Goal: Navigation & Orientation: Find specific page/section

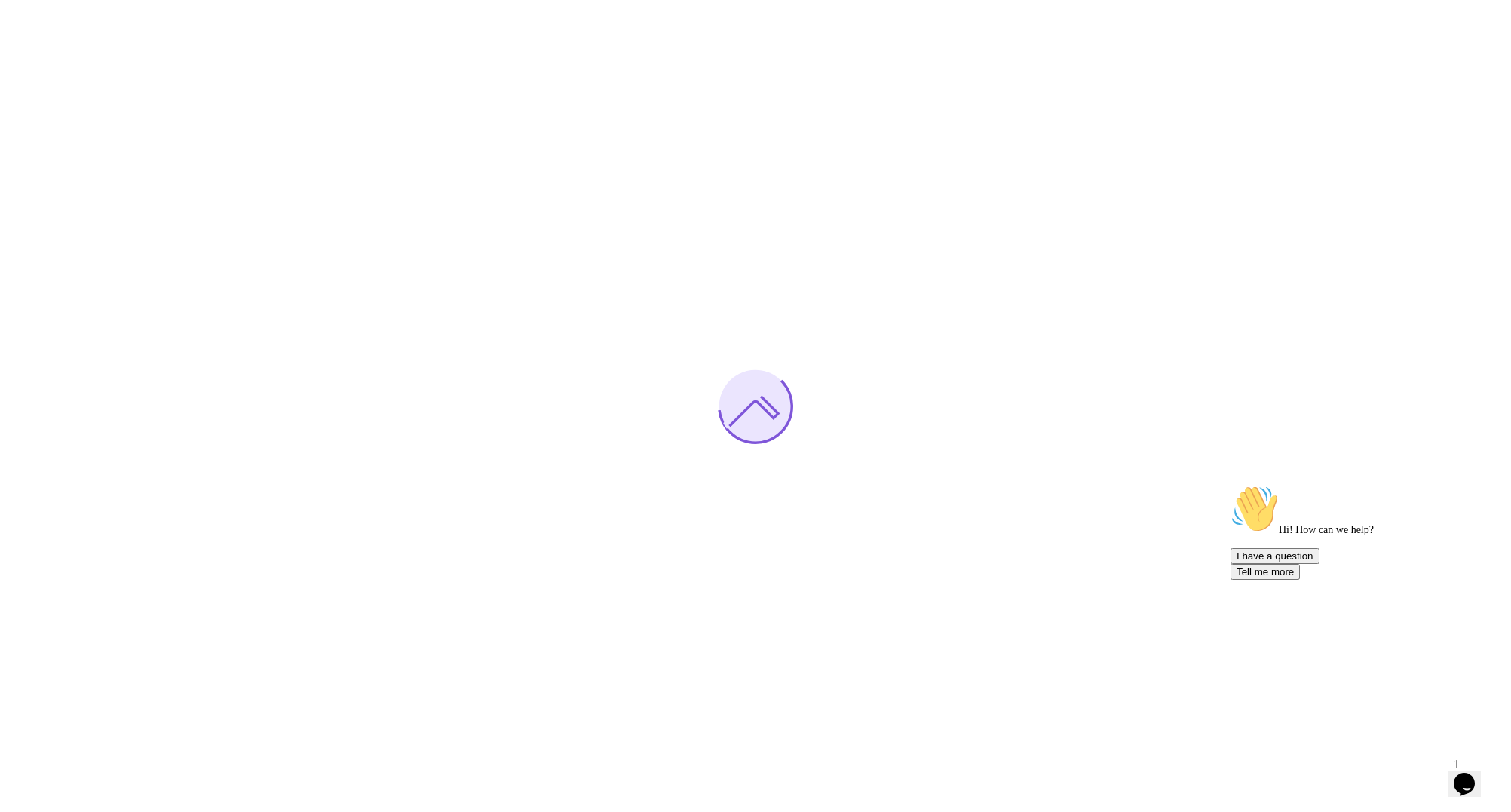
click at [1460, 777] on icon "$i18n('chat', 'chat_widget')" at bounding box center [1464, 783] width 21 height 22
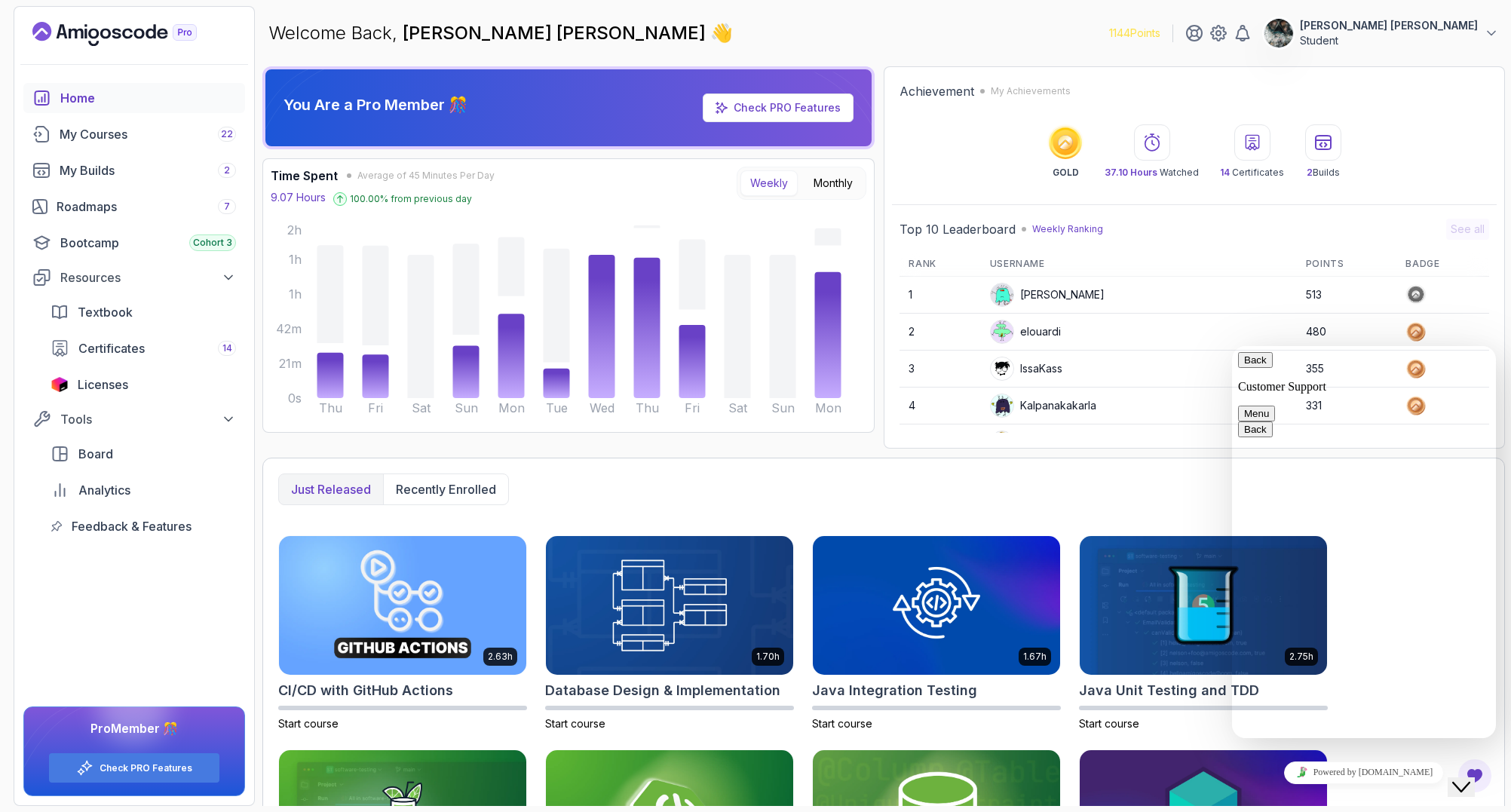
click at [1274, 406] on button "Menu" at bounding box center [1257, 413] width 37 height 15
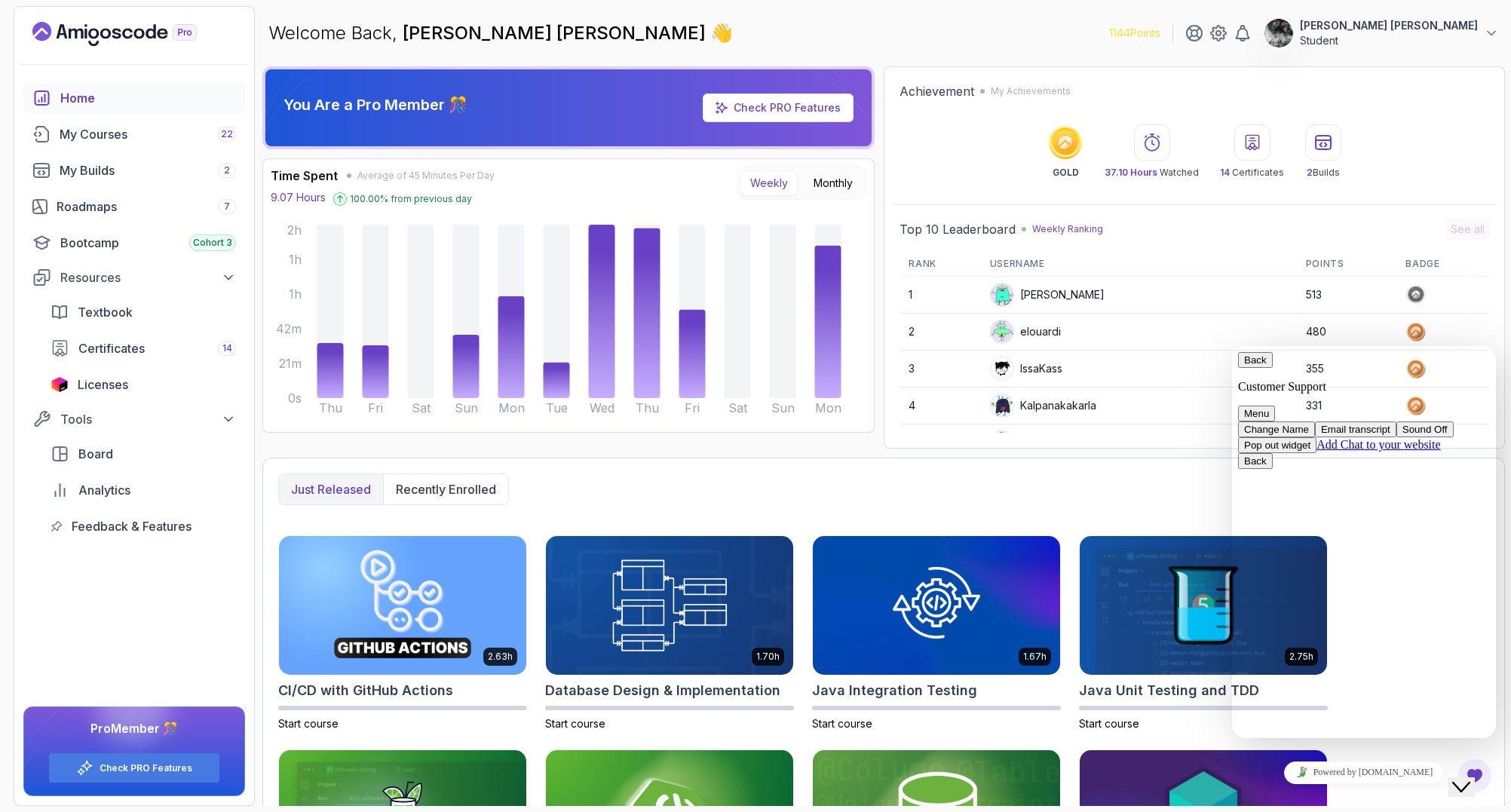
click at [1489, 757] on div "Close Chat This icon closes the chat window." at bounding box center [1472, 757] width 36 height 0
click at [1470, 778] on div "Close Chat This icon closes the chat window." at bounding box center [1461, 787] width 18 height 18
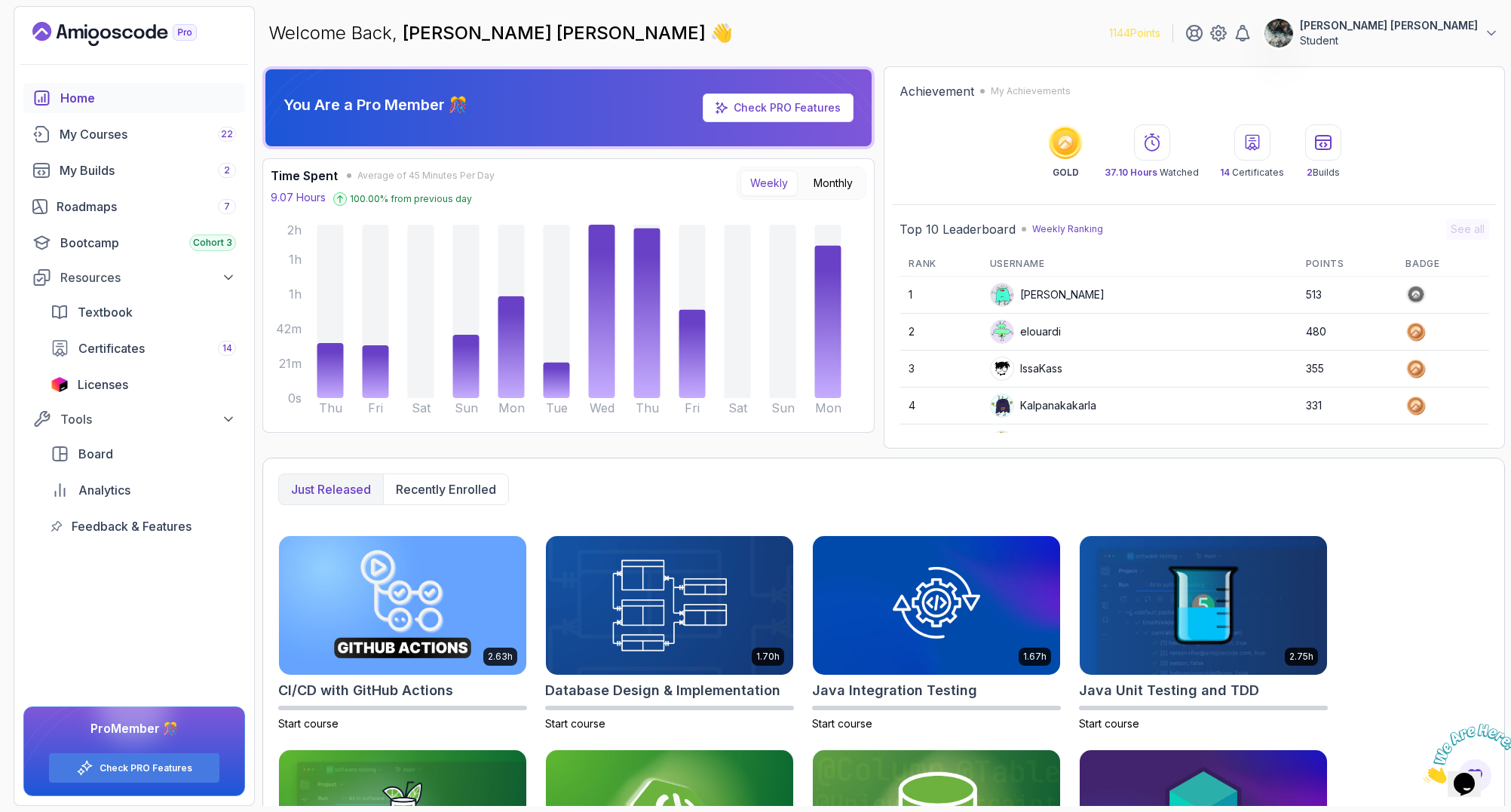
drag, startPoint x: 1497, startPoint y: 720, endPoint x: 2287, endPoint y: 1315, distance: 989.0
click at [1424, 773] on icon "Close" at bounding box center [1424, 779] width 0 height 13
click at [107, 204] on div "Roadmaps 7" at bounding box center [146, 206] width 179 height 18
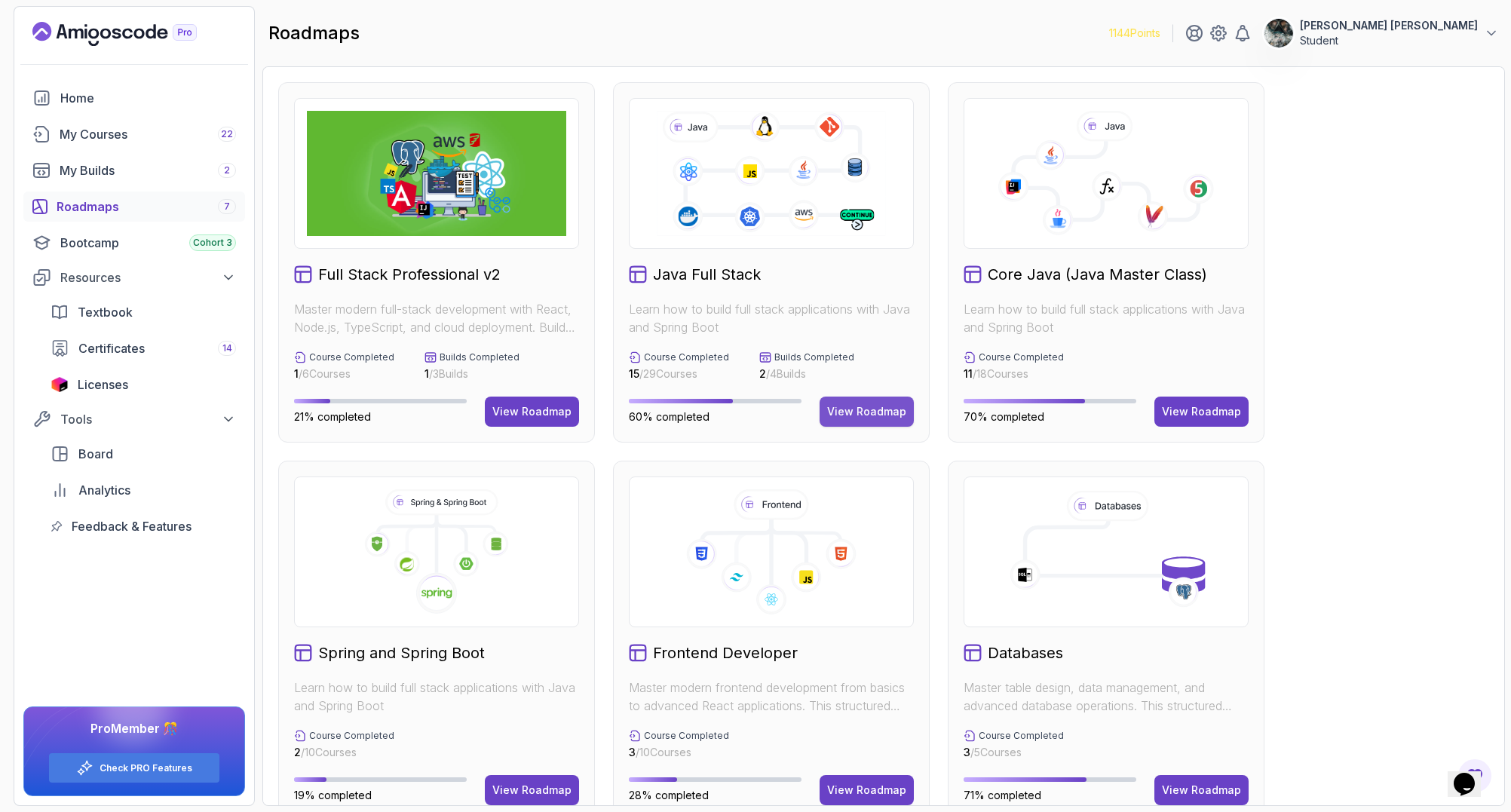
click at [868, 409] on div "View Roadmap" at bounding box center [866, 412] width 79 height 15
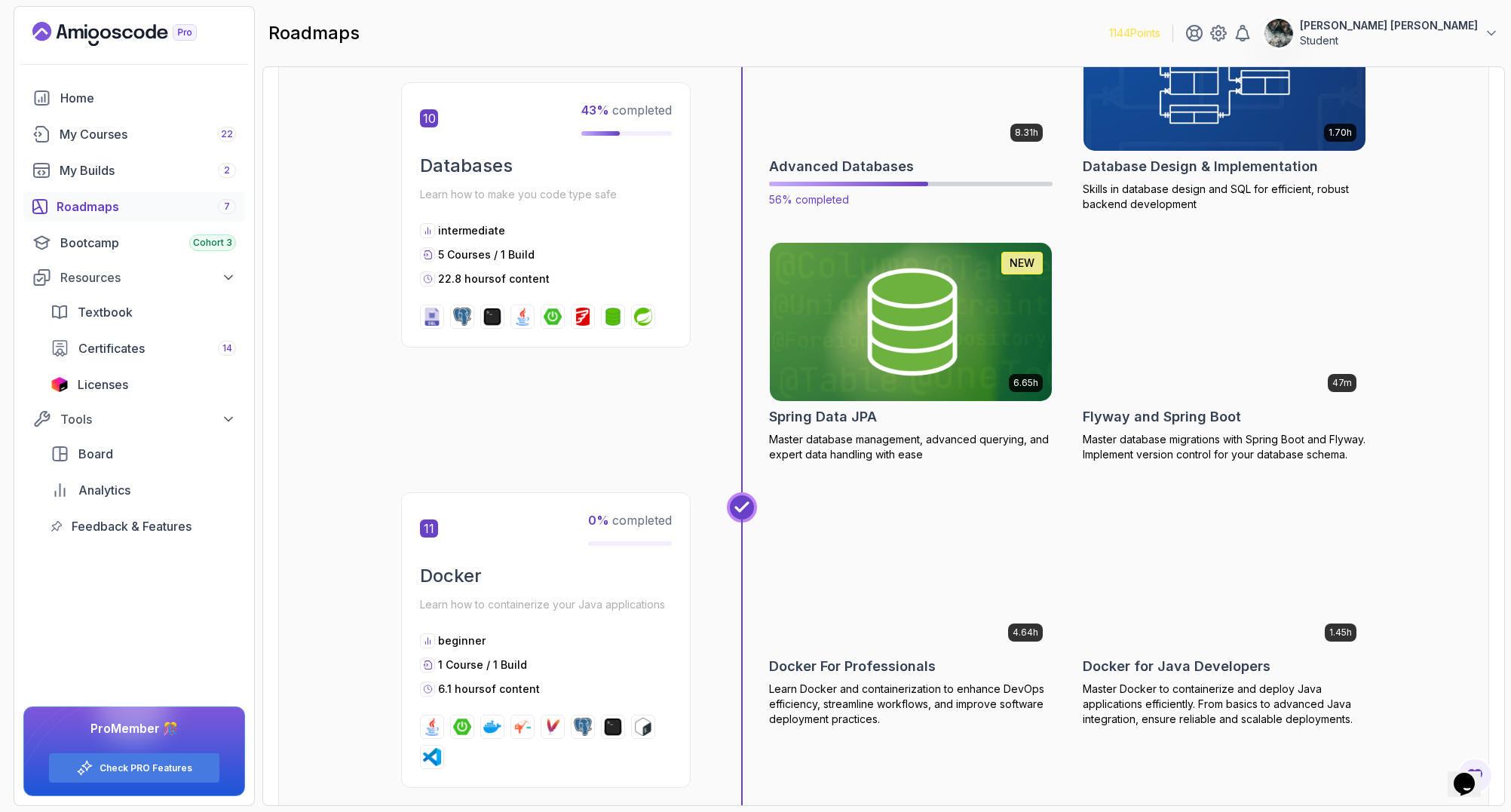
scroll to position [3627, 0]
